Goal: Transaction & Acquisition: Subscribe to service/newsletter

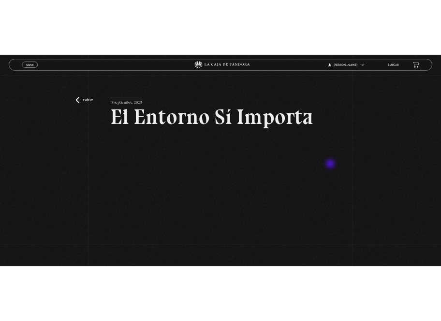
scroll to position [68, 0]
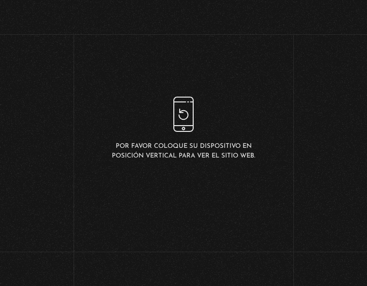
scroll to position [228, 0]
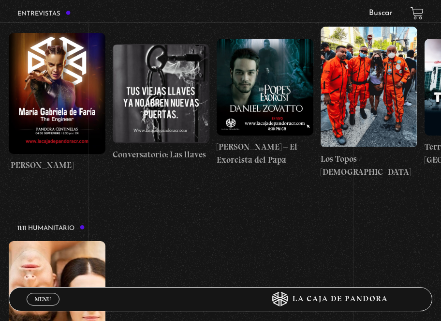
scroll to position [2266, 0]
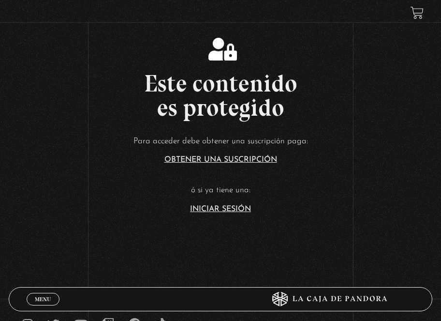
scroll to position [190, 0]
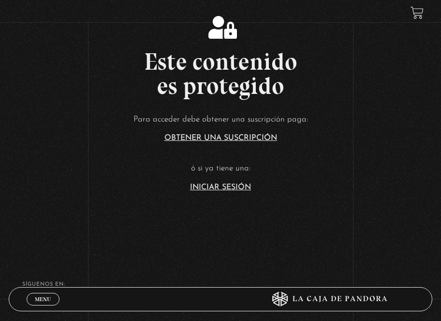
click at [220, 178] on article "Para acceder debe obtener una suscripción paga: Obtener una suscripción ó si ya…" at bounding box center [220, 151] width 441 height 79
click at [223, 187] on link "Iniciar Sesión" at bounding box center [220, 187] width 61 height 8
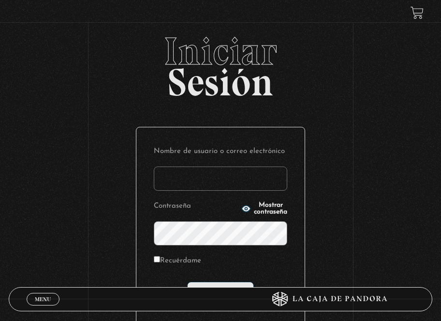
click at [222, 183] on input "Nombre de usuario o correo electrónico" at bounding box center [220, 178] width 133 height 24
type input "[EMAIL_ADDRESS][DOMAIN_NAME]"
click at [160, 258] on input "Recuérdame" at bounding box center [157, 259] width 6 height 6
checkbox input "true"
click at [254, 210] on span "Mostrar contraseña" at bounding box center [270, 209] width 33 height 14
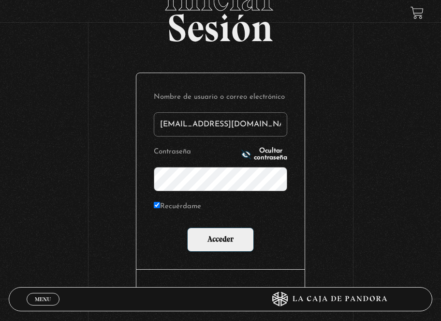
scroll to position [55, 0]
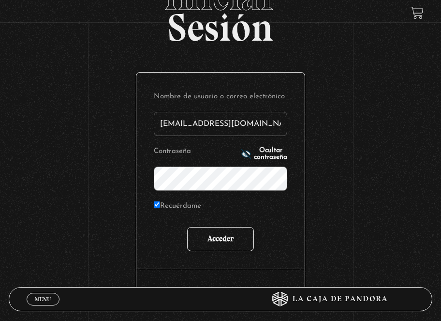
click at [227, 238] on input "Acceder" at bounding box center [220, 239] width 67 height 24
